Goal: Contribute content: Add original content to the website for others to see

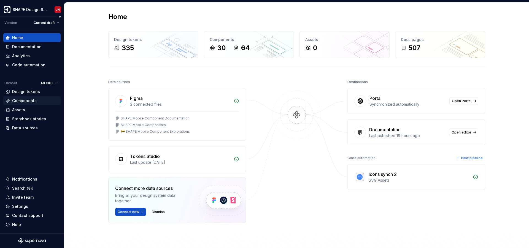
click at [32, 99] on div "Components" at bounding box center [24, 101] width 25 height 6
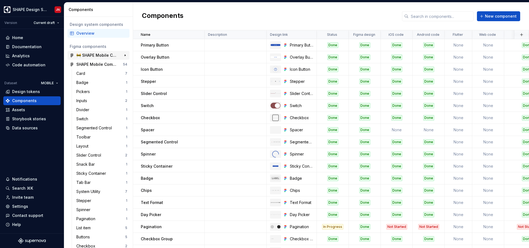
click at [91, 51] on div "🚧 SHAPE Mobile Component Explorations 10" at bounding box center [99, 55] width 62 height 9
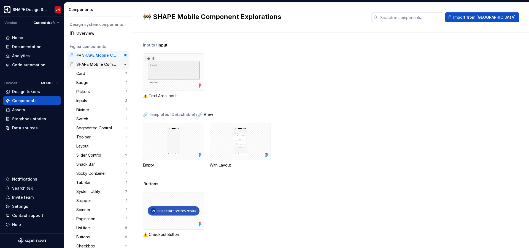
click at [104, 64] on div "SHAPE Mobile Components" at bounding box center [96, 65] width 41 height 6
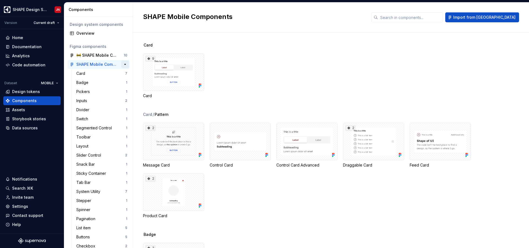
click at [125, 64] on button "button" at bounding box center [125, 65] width 8 height 8
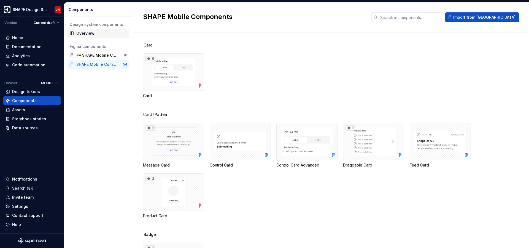
click at [94, 34] on div "Overview" at bounding box center [101, 34] width 51 height 6
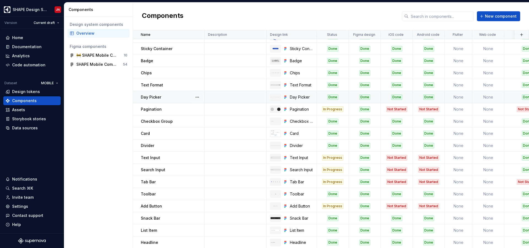
scroll to position [120, 0]
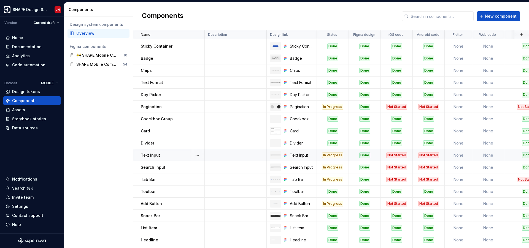
click at [237, 154] on td at bounding box center [236, 155] width 62 height 12
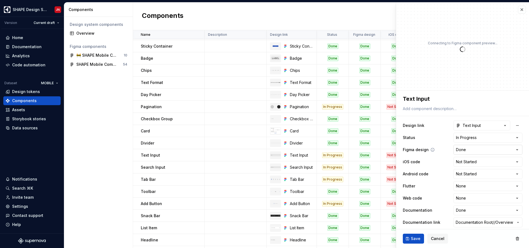
type textarea "*"
click at [472, 163] on html "SHAPE Design System JN Version Current draft Home Documentation Analytics Code …" at bounding box center [264, 124] width 529 height 248
select select "**********"
type textarea "*"
click at [479, 171] on html "SHAPE Design System JN Version Current draft Home Documentation Analytics Code …" at bounding box center [264, 124] width 529 height 248
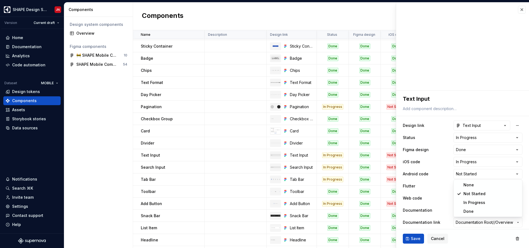
select select "**********"
click at [415, 241] on span "Save" at bounding box center [416, 239] width 10 height 6
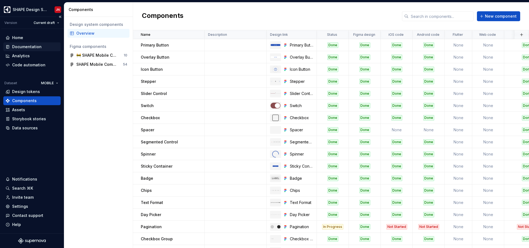
click at [28, 45] on div "Documentation" at bounding box center [26, 47] width 29 height 6
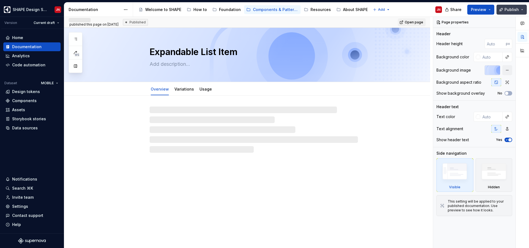
click at [514, 7] on span "Publish" at bounding box center [511, 10] width 14 height 6
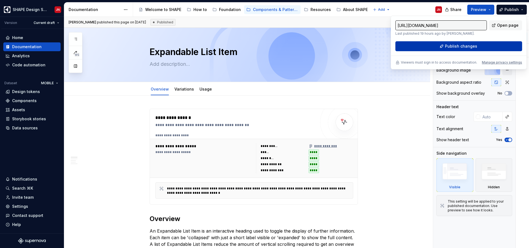
click at [477, 48] on button "Publish changes" at bounding box center [458, 46] width 127 height 10
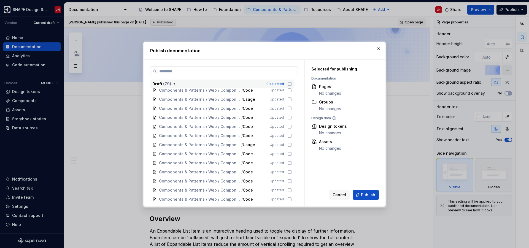
scroll to position [669, 0]
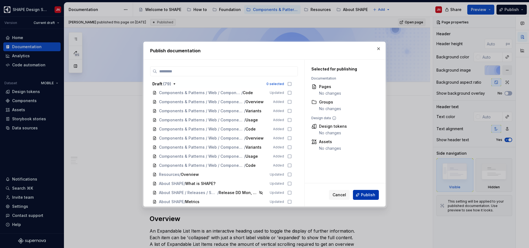
click at [363, 192] on button "Publish" at bounding box center [366, 195] width 26 height 10
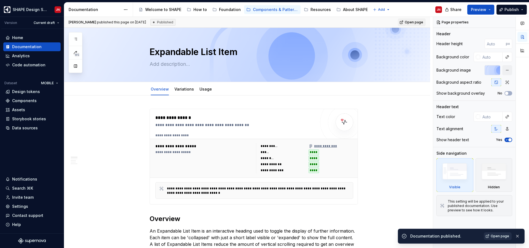
click at [494, 237] on span "Open page" at bounding box center [500, 236] width 18 height 4
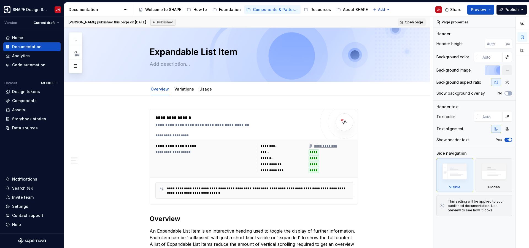
type textarea "*"
